Goal: Information Seeking & Learning: Compare options

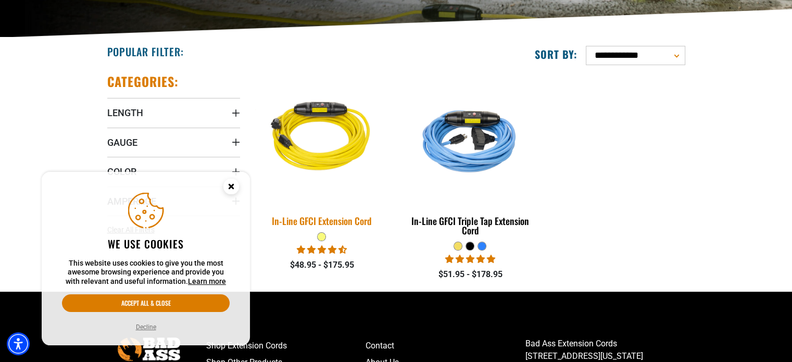
click at [343, 156] on img at bounding box center [322, 138] width 146 height 133
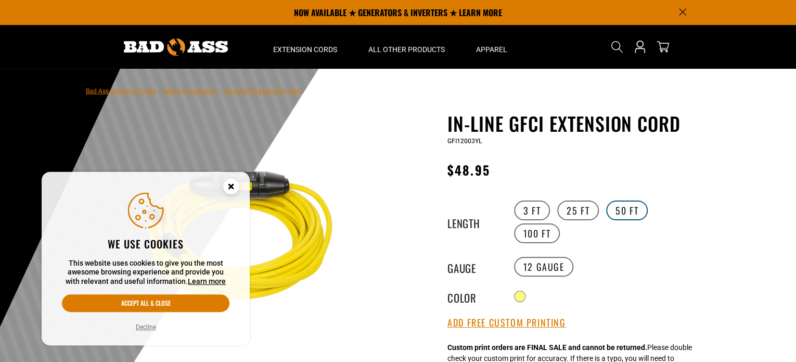
click at [620, 208] on label "50 FT" at bounding box center [627, 210] width 42 height 20
click at [233, 187] on circle "Close this option" at bounding box center [231, 187] width 16 height 16
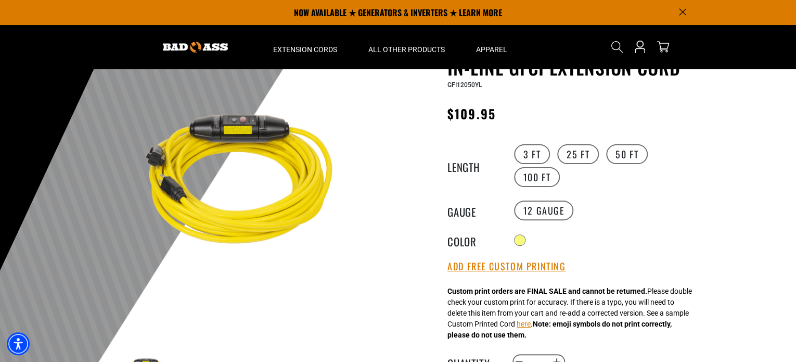
scroll to position [58, 0]
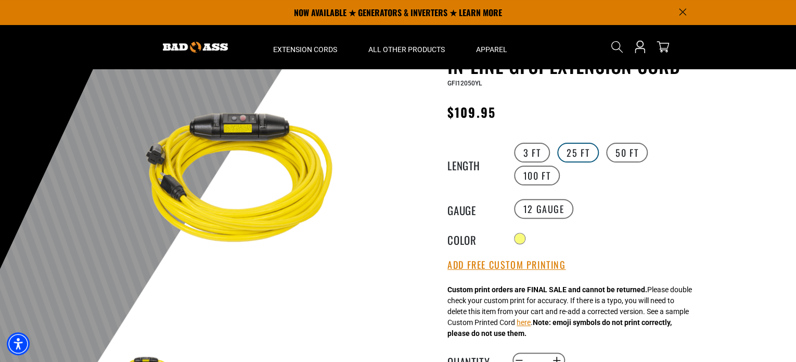
click at [581, 146] on label "25 FT" at bounding box center [579, 153] width 42 height 20
click at [644, 149] on label "50 FT" at bounding box center [627, 153] width 42 height 20
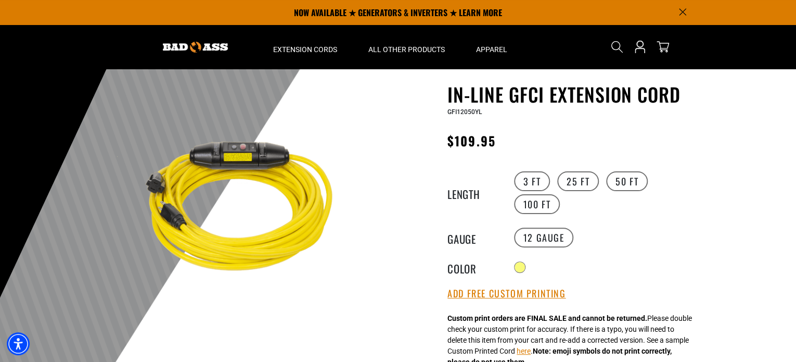
scroll to position [23, 0]
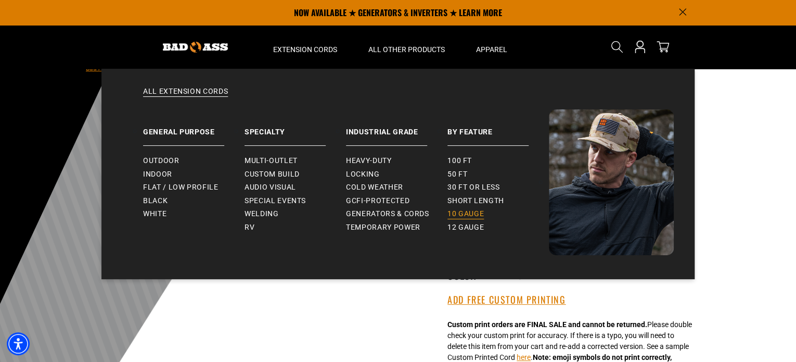
click at [461, 212] on span "10 gauge" at bounding box center [466, 213] width 36 height 9
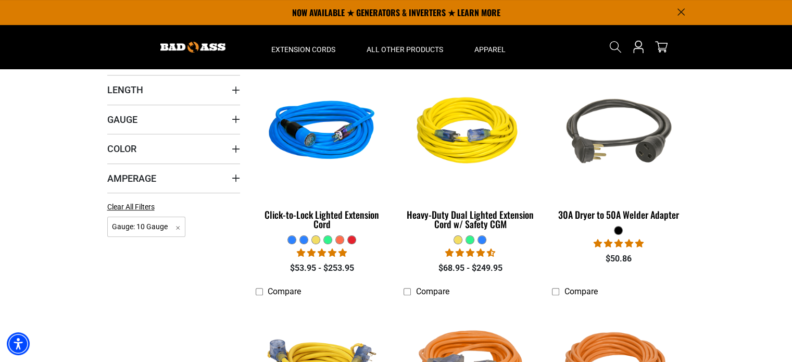
scroll to position [244, 0]
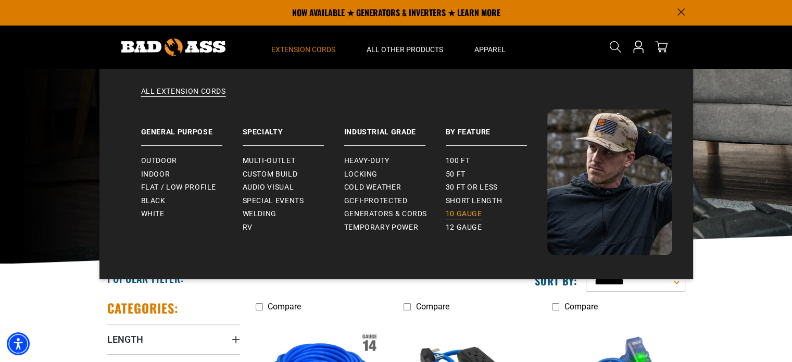
click at [463, 214] on span "10 gauge" at bounding box center [464, 213] width 36 height 9
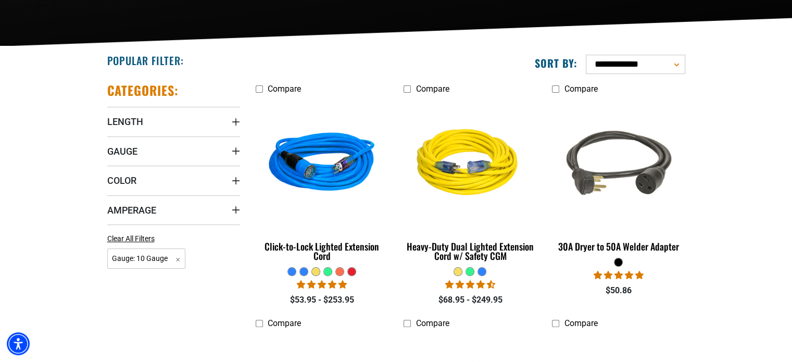
scroll to position [218, 0]
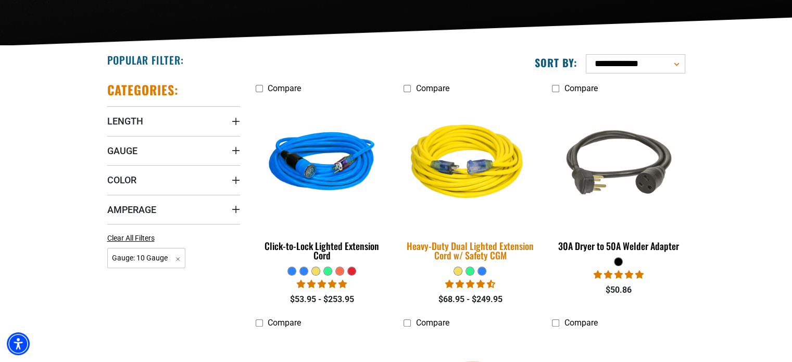
click at [459, 181] on img at bounding box center [470, 163] width 146 height 133
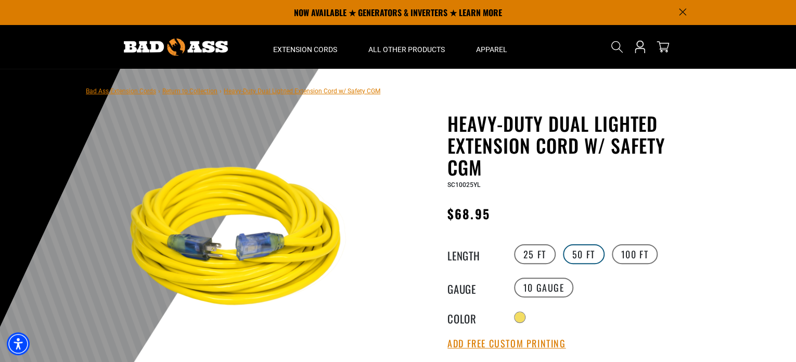
click at [581, 252] on label "50 FT" at bounding box center [584, 254] width 42 height 20
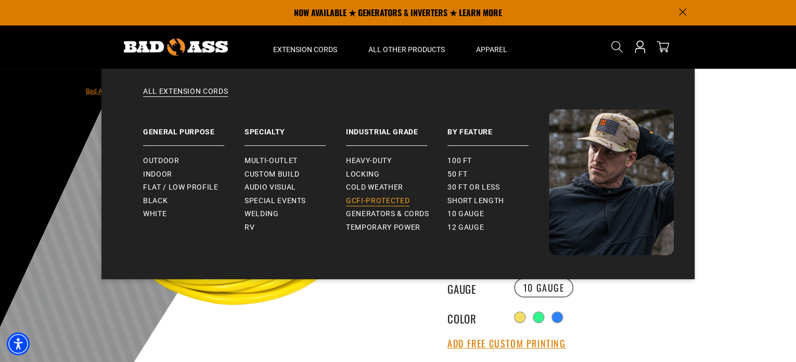
click at [379, 197] on span "GCFI-Protected" at bounding box center [378, 200] width 64 height 9
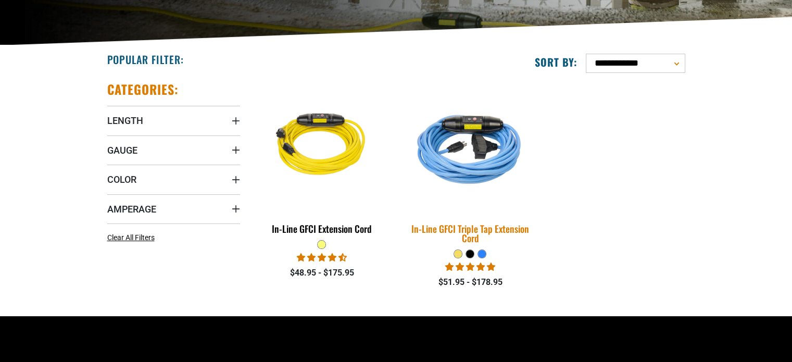
click at [462, 150] on img at bounding box center [470, 146] width 146 height 133
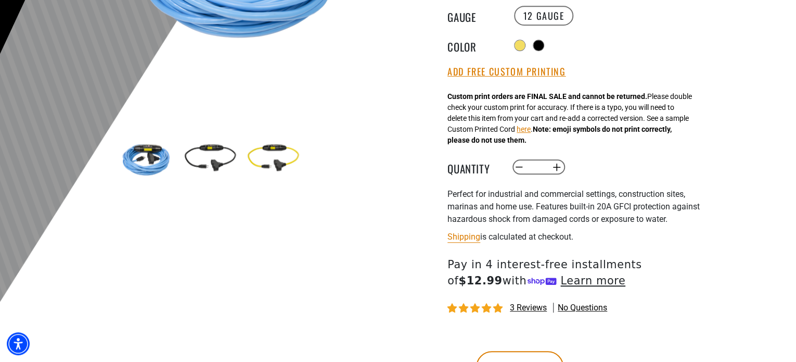
scroll to position [274, 0]
